Goal: Information Seeking & Learning: Learn about a topic

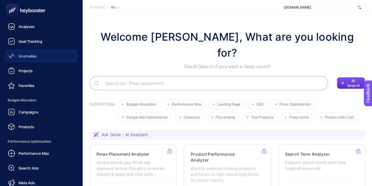
click at [16, 56] on div "Anomalies" at bounding box center [22, 55] width 29 height 7
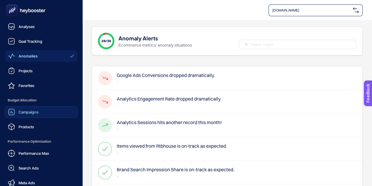
click at [29, 114] on div "Campaigns" at bounding box center [23, 111] width 31 height 7
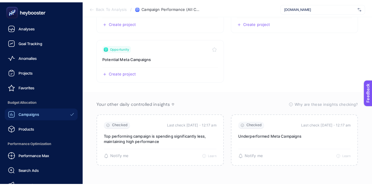
scroll to position [124, 0]
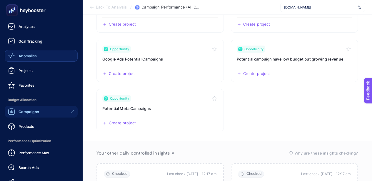
click at [32, 54] on span "Anomalies" at bounding box center [28, 56] width 18 height 5
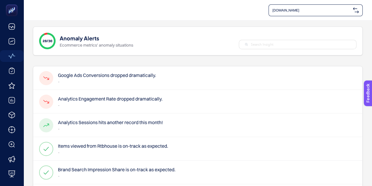
click at [130, 74] on h4 "Google Ads Conversions dropped dramatically." at bounding box center [107, 74] width 98 height 7
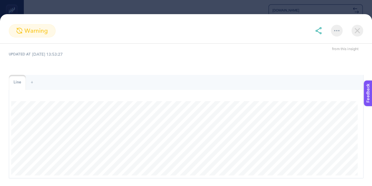
scroll to position [20, 0]
click at [355, 29] on img at bounding box center [358, 31] width 12 height 12
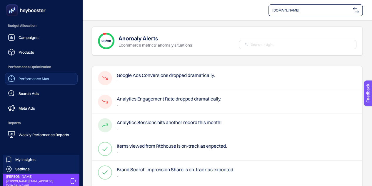
scroll to position [76, 0]
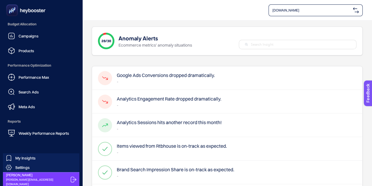
click at [39, 84] on div "Performance Max Search Ads Meta Ads" at bounding box center [41, 91] width 73 height 41
click at [24, 109] on div "Meta Ads" at bounding box center [21, 106] width 27 height 7
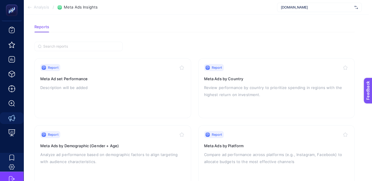
scroll to position [0, 3]
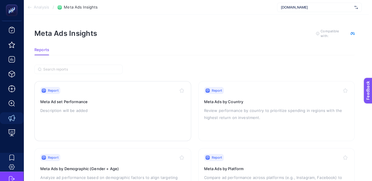
click at [141, 101] on h3 "Meta Ad set Performance" at bounding box center [112, 102] width 145 height 6
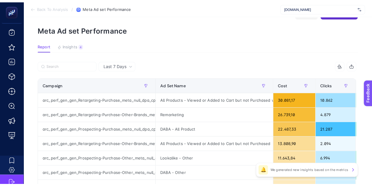
scroll to position [19, 0]
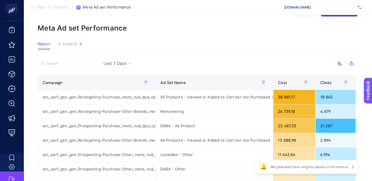
click at [276, 166] on p "We generated new insights based on the metrics" at bounding box center [309, 167] width 78 height 5
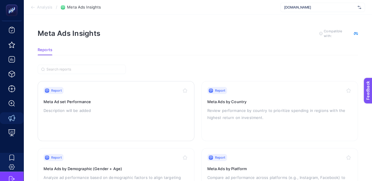
click at [144, 121] on div "Report Meta Ad set Performance Description will be added" at bounding box center [116, 111] width 145 height 48
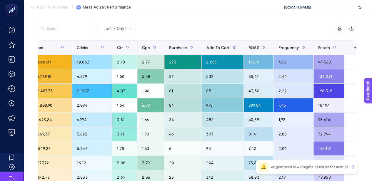
scroll to position [54, 3]
click at [124, 29] on span "Last 7 Days" at bounding box center [115, 29] width 23 height 6
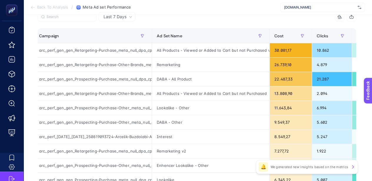
scroll to position [0, 0]
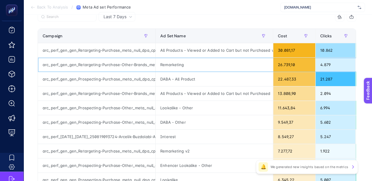
click at [98, 61] on div "arc_perf_gen_gen_Retargeting-Purchase-Other-Brands_meta_null_dpa_cpa_alwayson" at bounding box center [96, 65] width 117 height 14
